Goal: Information Seeking & Learning: Understand process/instructions

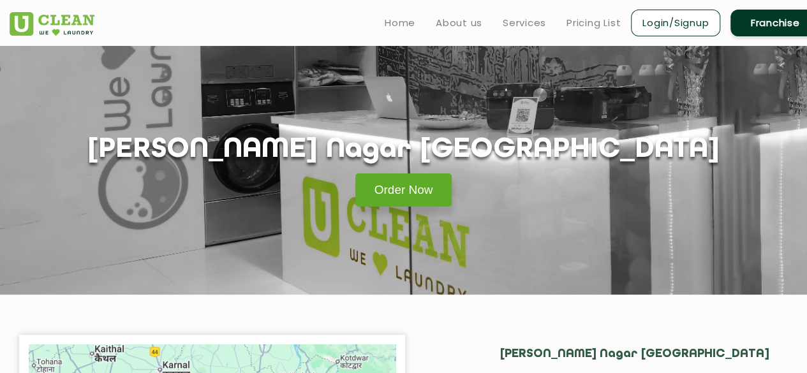
click at [401, 190] on link "Order Now" at bounding box center [403, 189] width 97 height 33
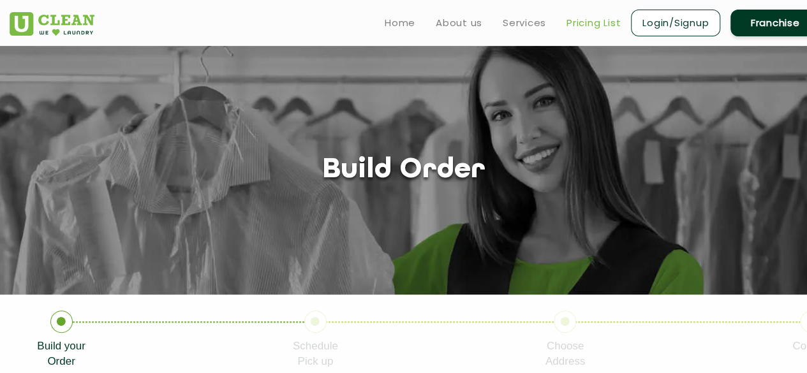
click at [594, 20] on link "Pricing List" at bounding box center [593, 22] width 54 height 15
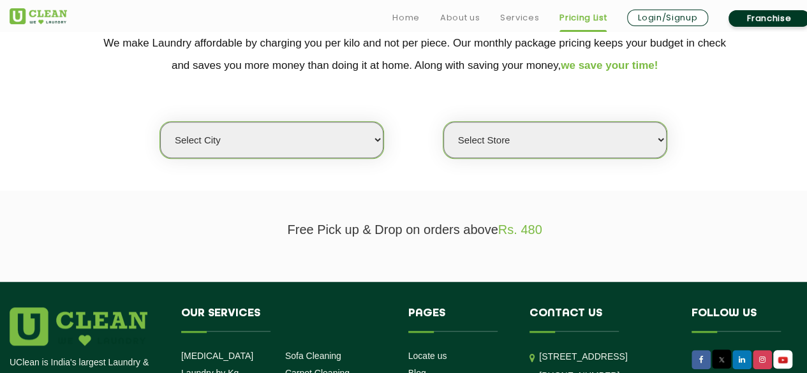
scroll to position [280, 0]
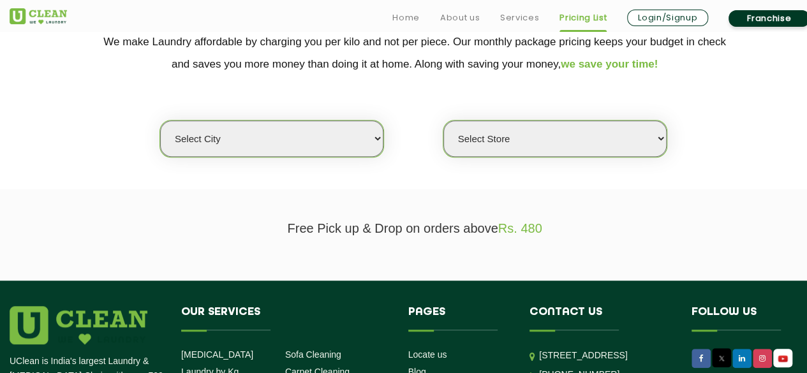
click at [295, 135] on select "Select city [GEOGRAPHIC_DATA] [GEOGRAPHIC_DATA] [GEOGRAPHIC_DATA] [GEOGRAPHIC_D…" at bounding box center [271, 139] width 223 height 36
select select "18"
click at [160, 121] on select "Select city [GEOGRAPHIC_DATA] [GEOGRAPHIC_DATA] [GEOGRAPHIC_DATA] [GEOGRAPHIC_D…" at bounding box center [271, 139] width 223 height 36
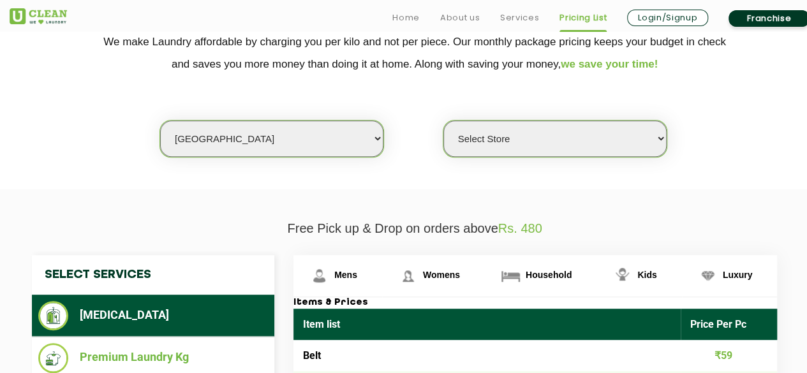
click at [559, 128] on select "Select Store [GEOGRAPHIC_DATA] [GEOGRAPHIC_DATA] [PERSON_NAME][GEOGRAPHIC_DATA]…" at bounding box center [554, 139] width 223 height 36
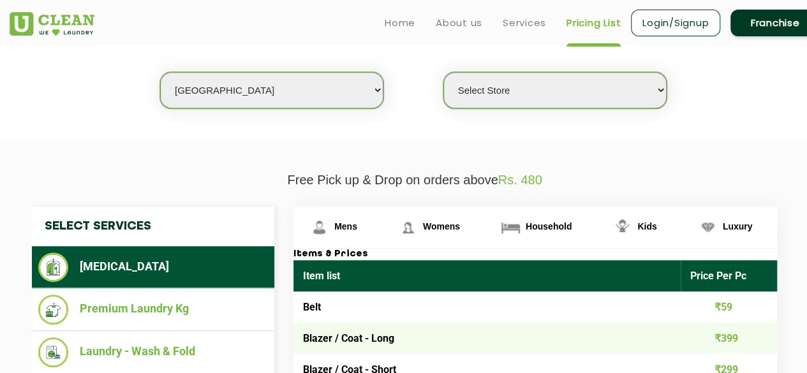
scroll to position [329, 0]
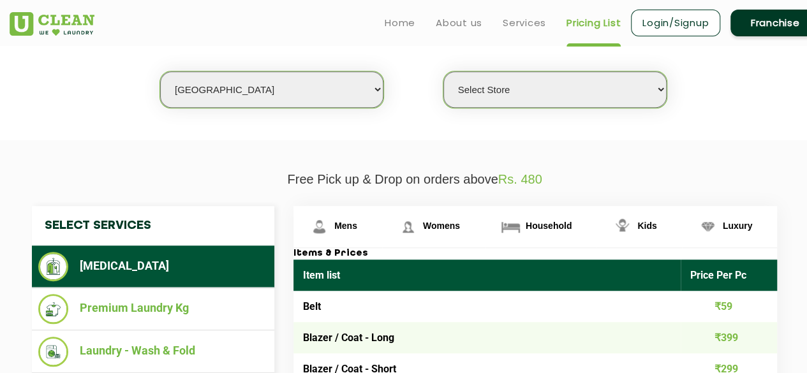
click at [540, 96] on select "Select Store [GEOGRAPHIC_DATA] [GEOGRAPHIC_DATA] [PERSON_NAME][GEOGRAPHIC_DATA]…" at bounding box center [554, 89] width 223 height 36
select select "226"
click at [443, 71] on select "Select Store [GEOGRAPHIC_DATA] [GEOGRAPHIC_DATA] [PERSON_NAME][GEOGRAPHIC_DATA]…" at bounding box center [554, 89] width 223 height 36
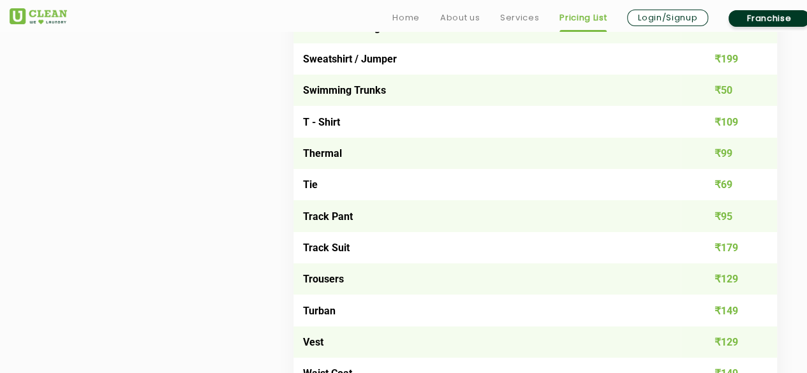
scroll to position [2216, 0]
